Goal: Task Accomplishment & Management: Manage account settings

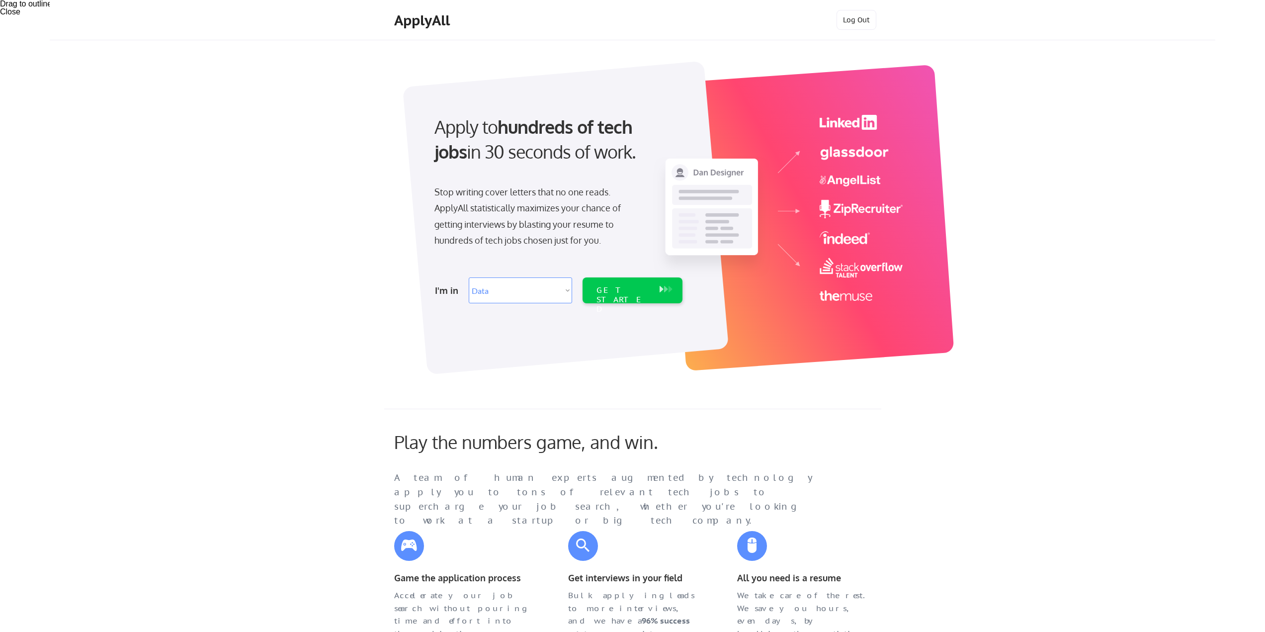
select select ""data_science___analytics""
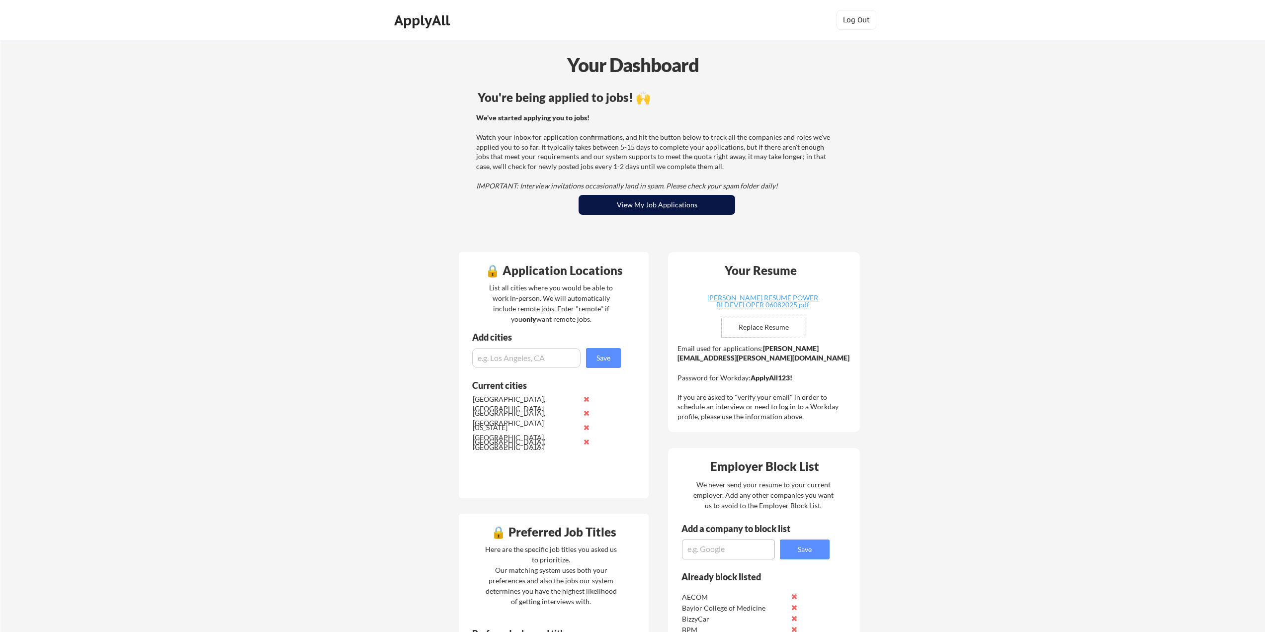
click at [705, 205] on button "View My Job Applications" at bounding box center [657, 205] width 157 height 20
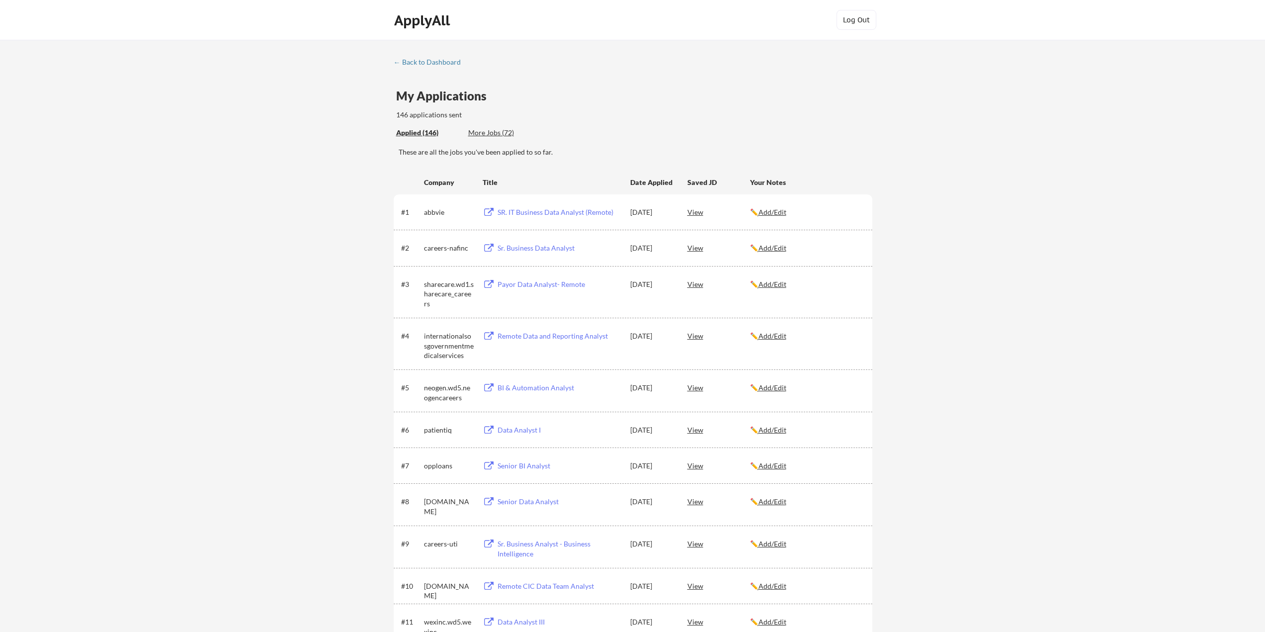
click at [424, 130] on div "Applied (146)" at bounding box center [428, 133] width 65 height 10
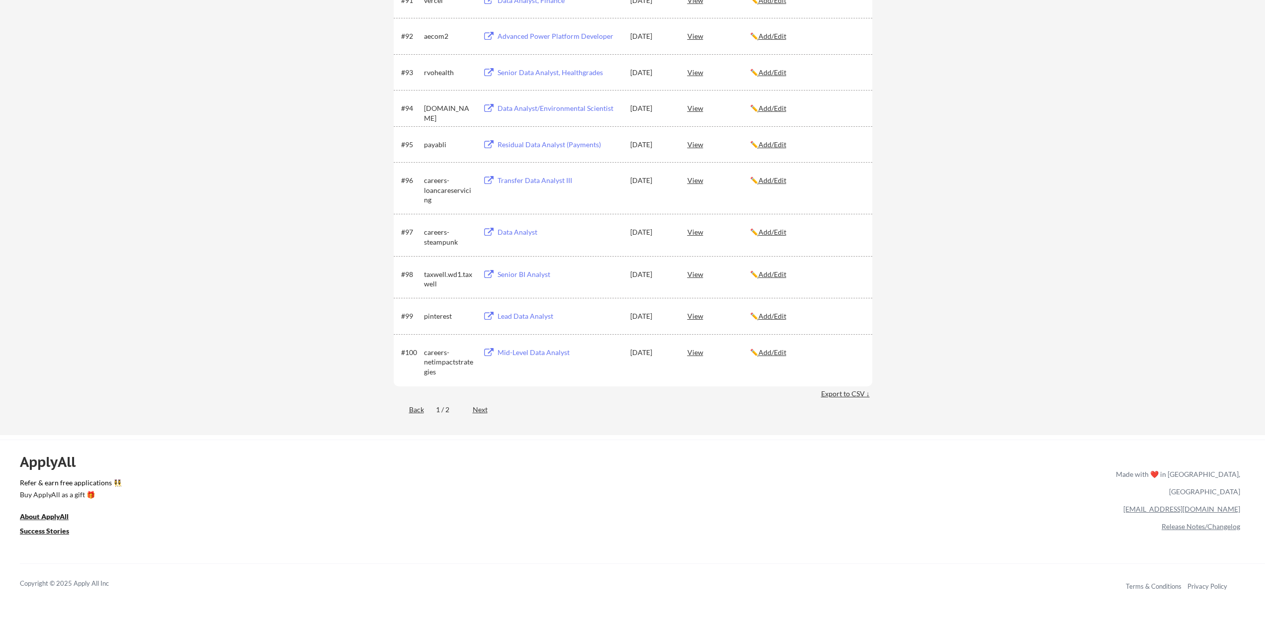
scroll to position [4027, 0]
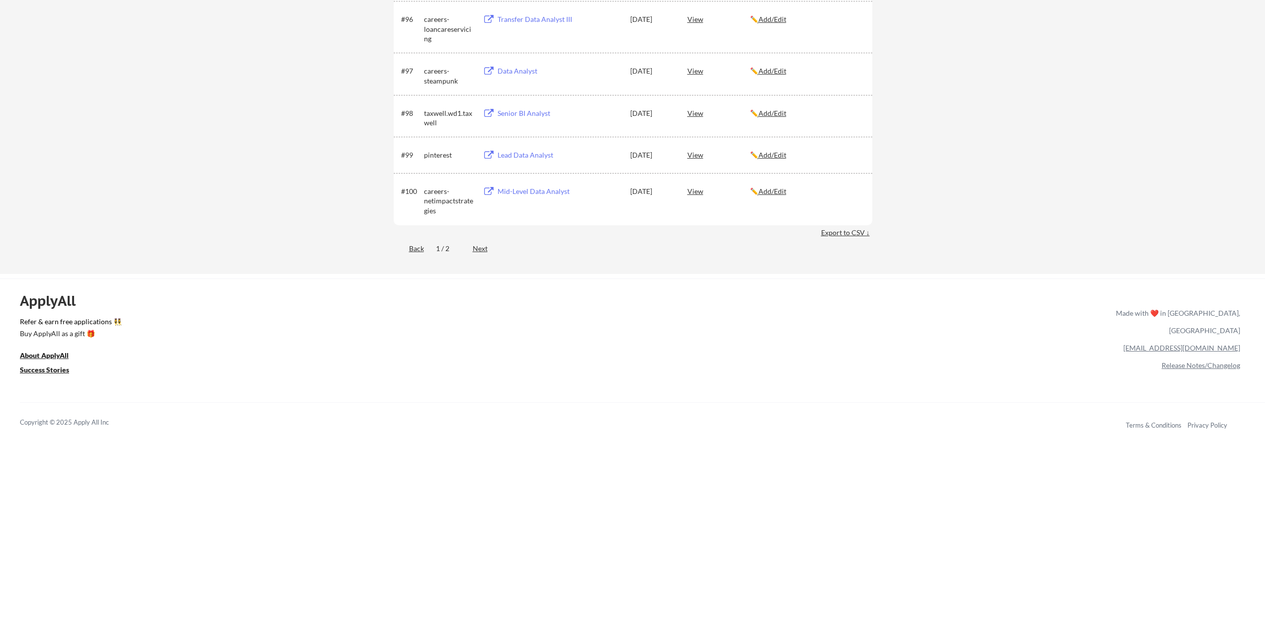
click at [859, 228] on div "Export to CSV ↓" at bounding box center [846, 233] width 51 height 10
